Goal: Task Accomplishment & Management: Manage account settings

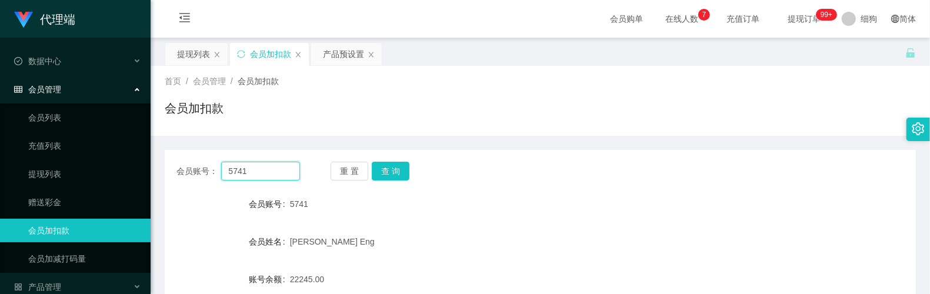
scroll to position [156, 0]
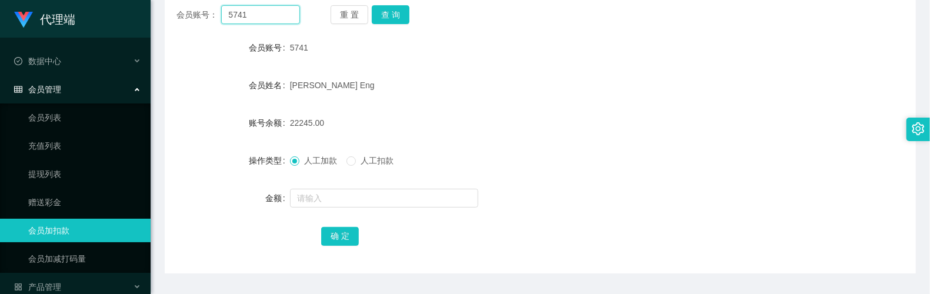
click at [274, 19] on input "5741" at bounding box center [260, 14] width 78 height 19
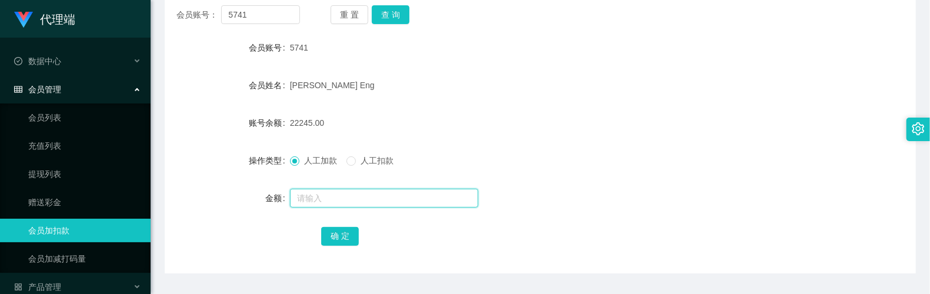
click at [338, 192] on input "text" at bounding box center [384, 198] width 188 height 19
type input "8"
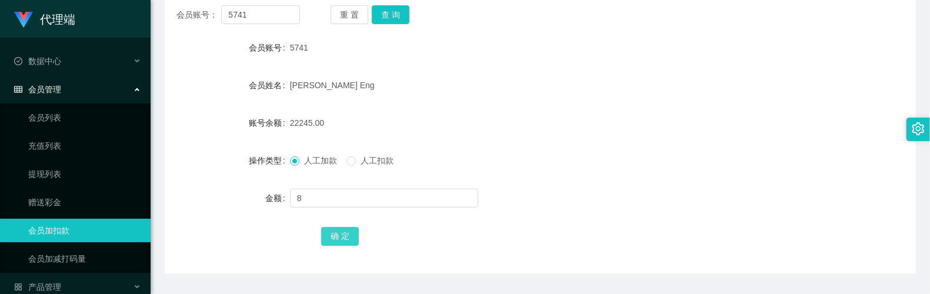
drag, startPoint x: 333, startPoint y: 235, endPoint x: 341, endPoint y: 221, distance: 16.3
click at [333, 235] on button "确 定" at bounding box center [340, 236] width 38 height 19
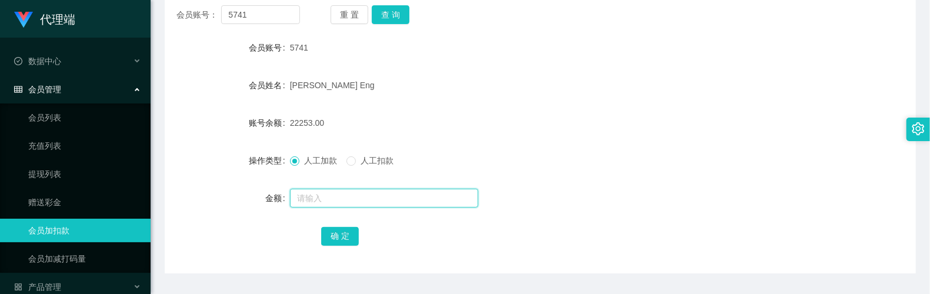
click at [351, 196] on input "text" at bounding box center [384, 198] width 188 height 19
type input "8"
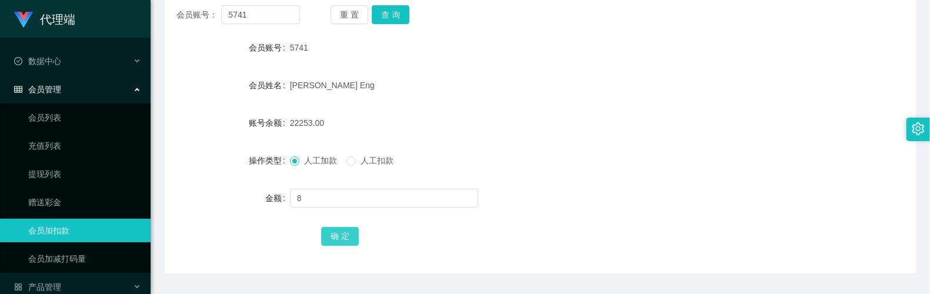
click at [332, 236] on button "确 定" at bounding box center [340, 236] width 38 height 19
click at [507, 104] on form "会员账号 5741 会员姓名 [PERSON_NAME] Eng 账号余额 22261.00 操作类型 人工加款 人工扣款 金额 确 定" at bounding box center [540, 142] width 751 height 212
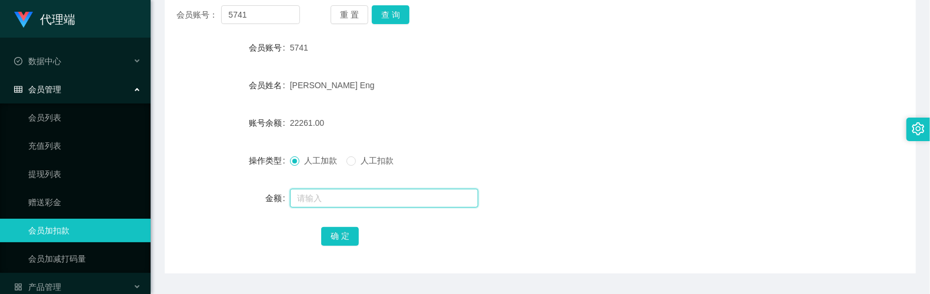
click at [318, 200] on input "text" at bounding box center [384, 198] width 188 height 19
type input "16"
click at [331, 222] on form "会员账号 5741 会员姓名 [PERSON_NAME] Eng 账号余额 22261.00 操作类型 人工加款 人工扣款 金额 16 确 定" at bounding box center [540, 142] width 751 height 212
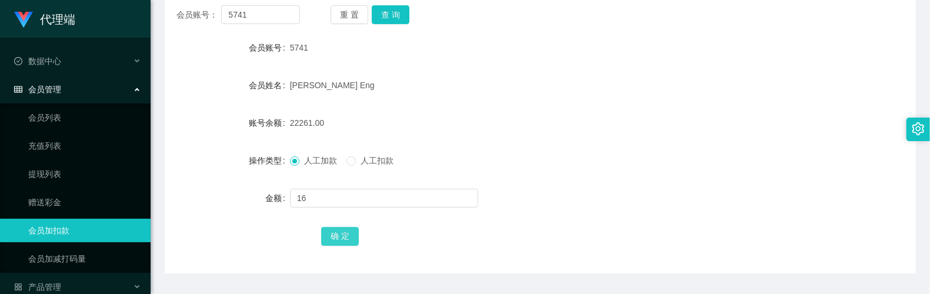
click at [334, 227] on button "确 定" at bounding box center [340, 236] width 38 height 19
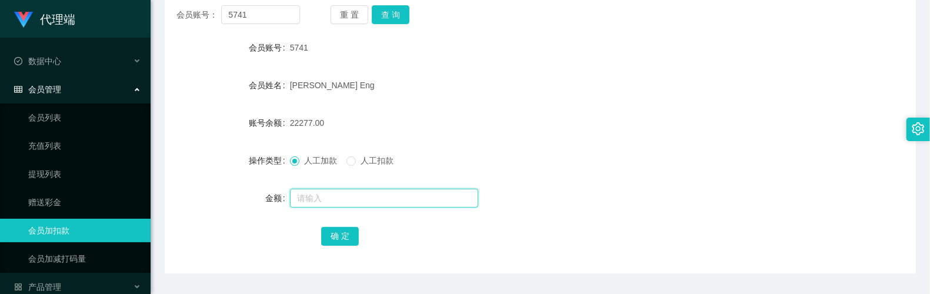
click at [351, 196] on input "text" at bounding box center [384, 198] width 188 height 19
type input "8"
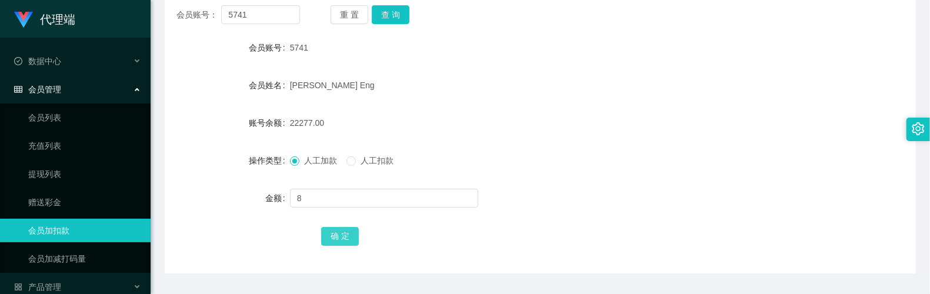
click at [356, 231] on button "确 定" at bounding box center [340, 236] width 38 height 19
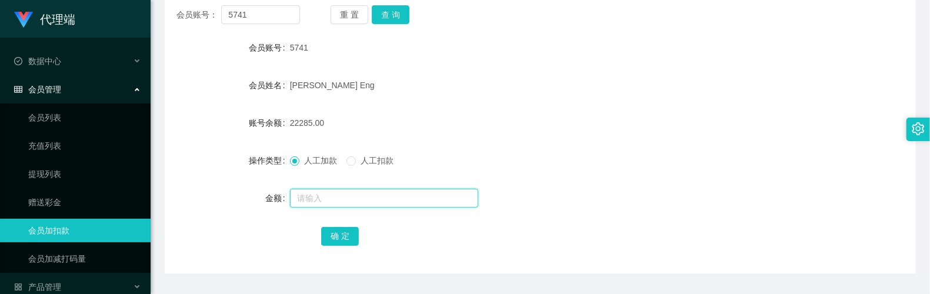
click at [299, 201] on input "text" at bounding box center [384, 198] width 188 height 19
type input "8"
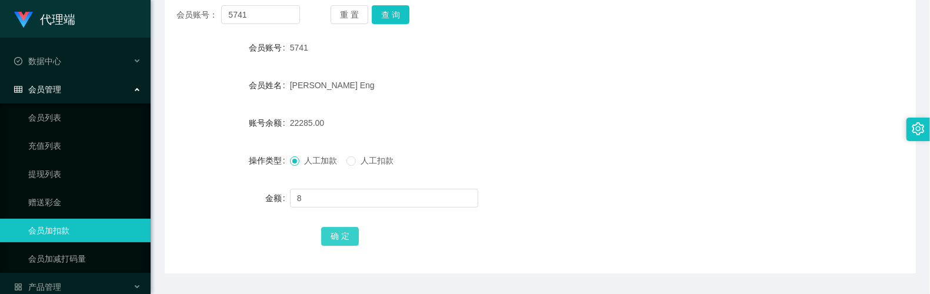
click at [334, 236] on button "确 定" at bounding box center [340, 236] width 38 height 19
